Goal: Find specific page/section: Find specific page/section

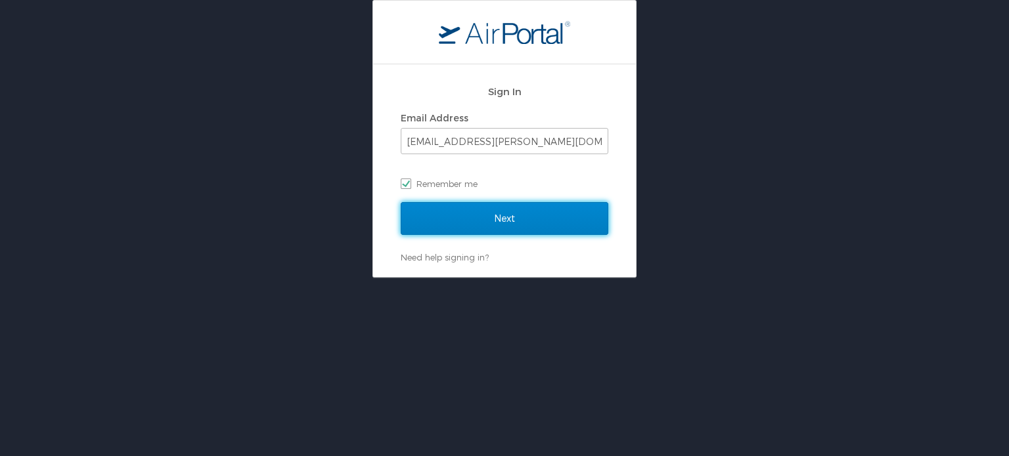
click at [491, 222] on input "Next" at bounding box center [505, 218] width 208 height 33
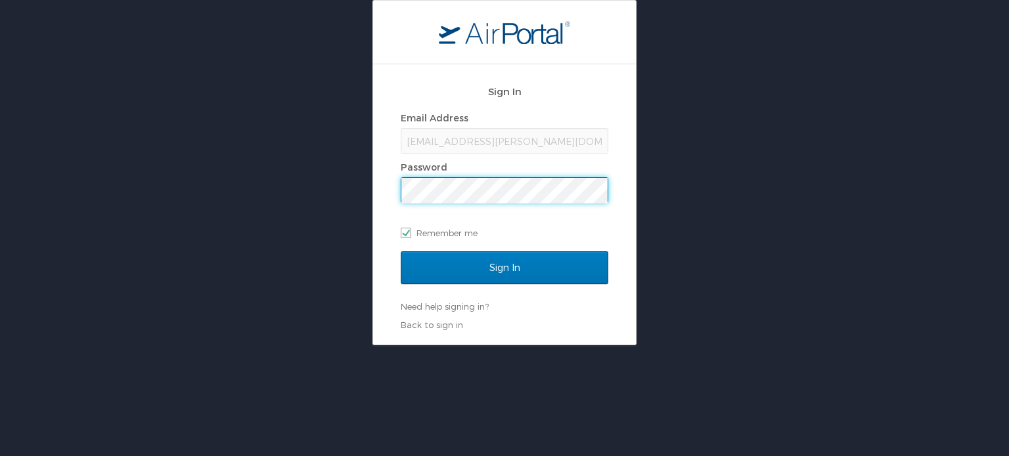
click at [401, 252] on input "Sign In" at bounding box center [505, 268] width 208 height 33
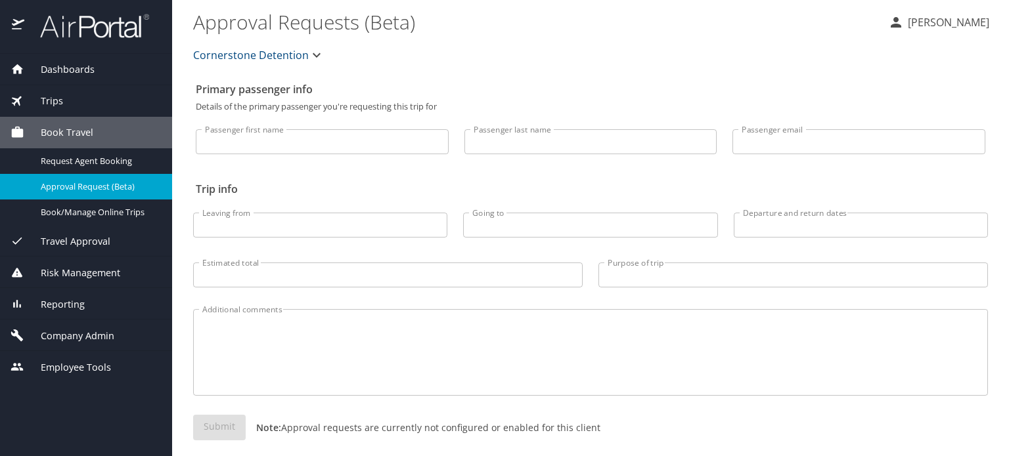
click at [104, 336] on span "Company Admin" at bounding box center [69, 336] width 90 height 14
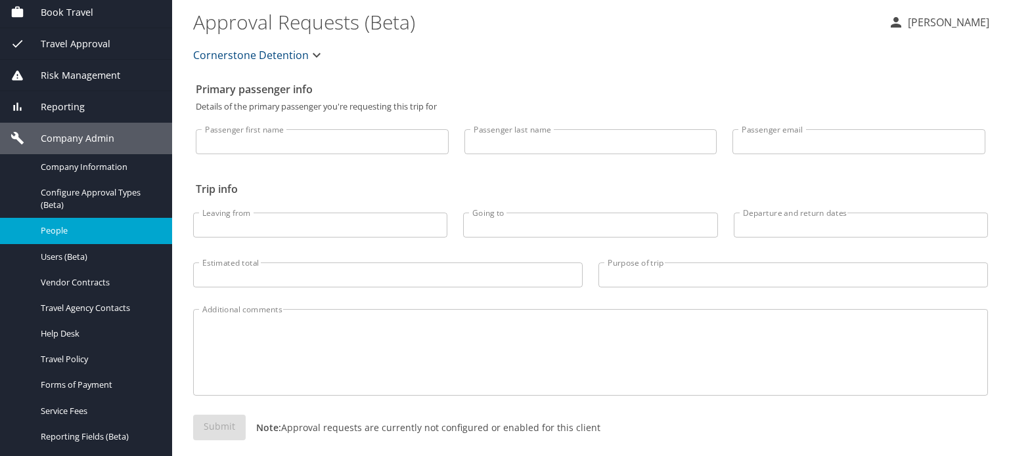
scroll to position [123, 0]
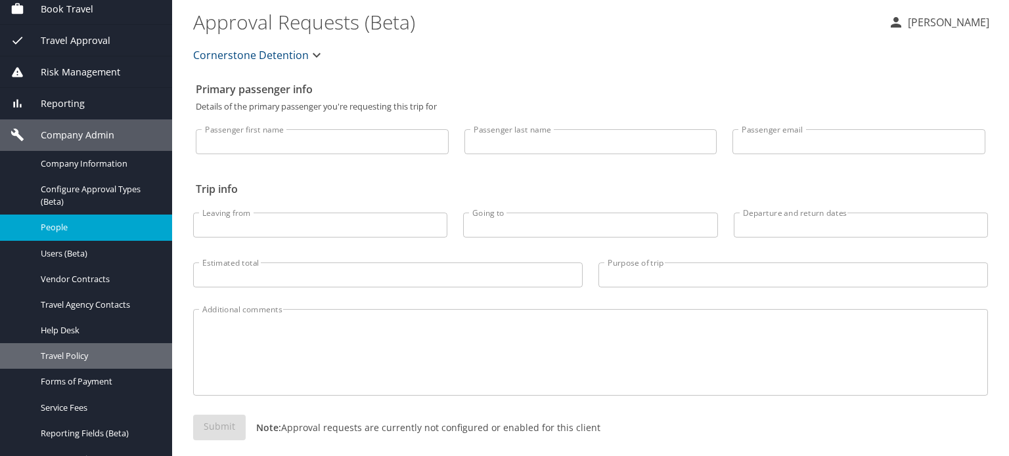
click at [106, 363] on link "Travel Policy" at bounding box center [86, 356] width 172 height 26
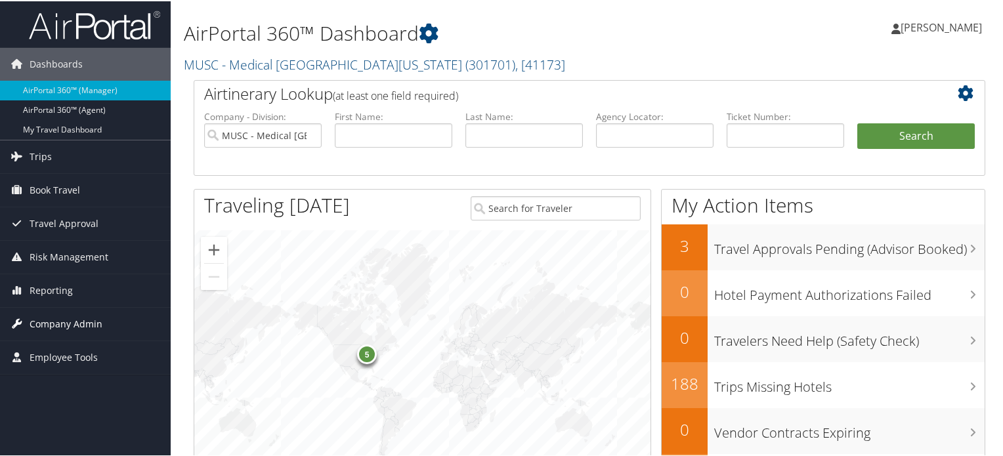
click at [48, 326] on span "Company Admin" at bounding box center [66, 323] width 73 height 33
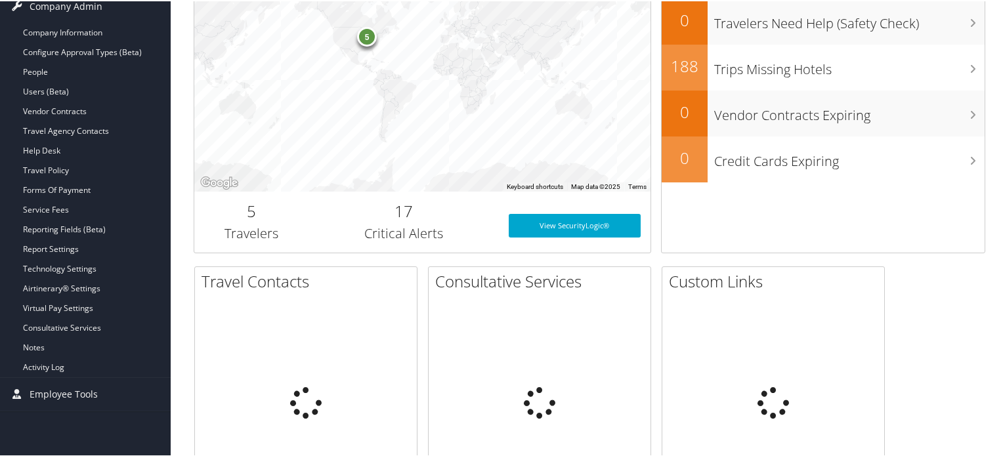
scroll to position [322, 0]
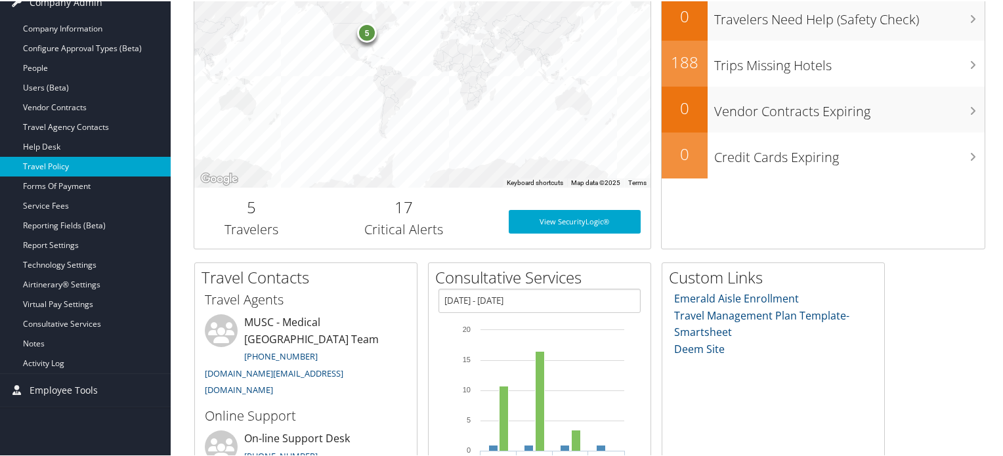
click at [48, 160] on link "Travel Policy" at bounding box center [85, 166] width 171 height 20
